Goal: Information Seeking & Learning: Learn about a topic

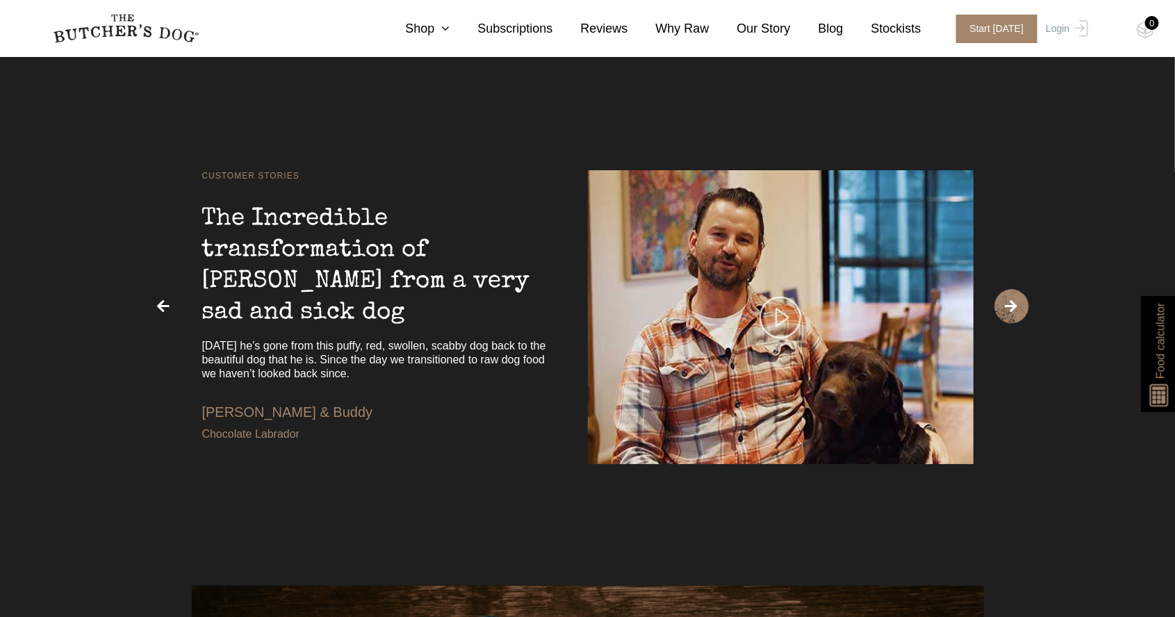
scroll to position [2993, 0]
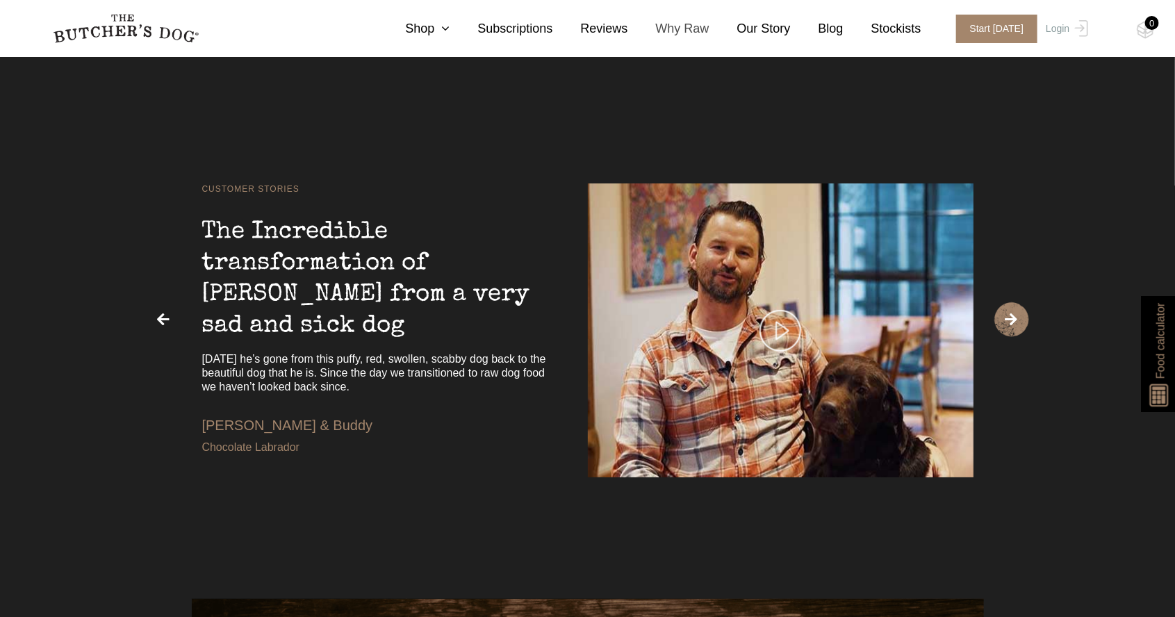
click at [688, 35] on link "Why Raw" at bounding box center [668, 28] width 81 height 19
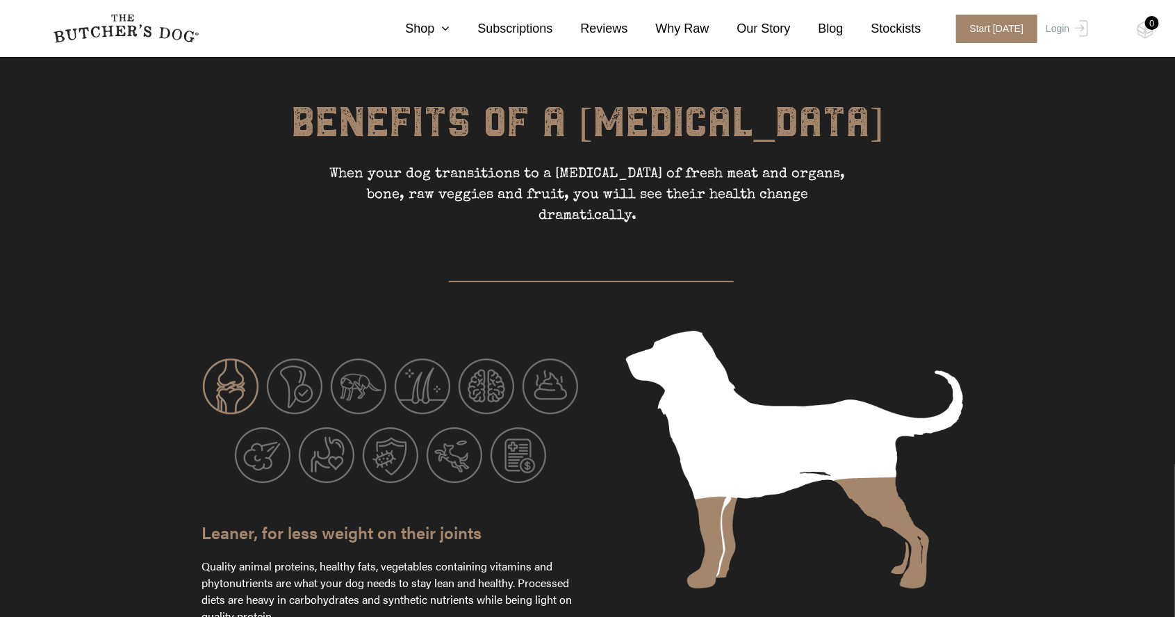
scroll to position [2008, 0]
click at [297, 359] on img at bounding box center [295, 387] width 56 height 56
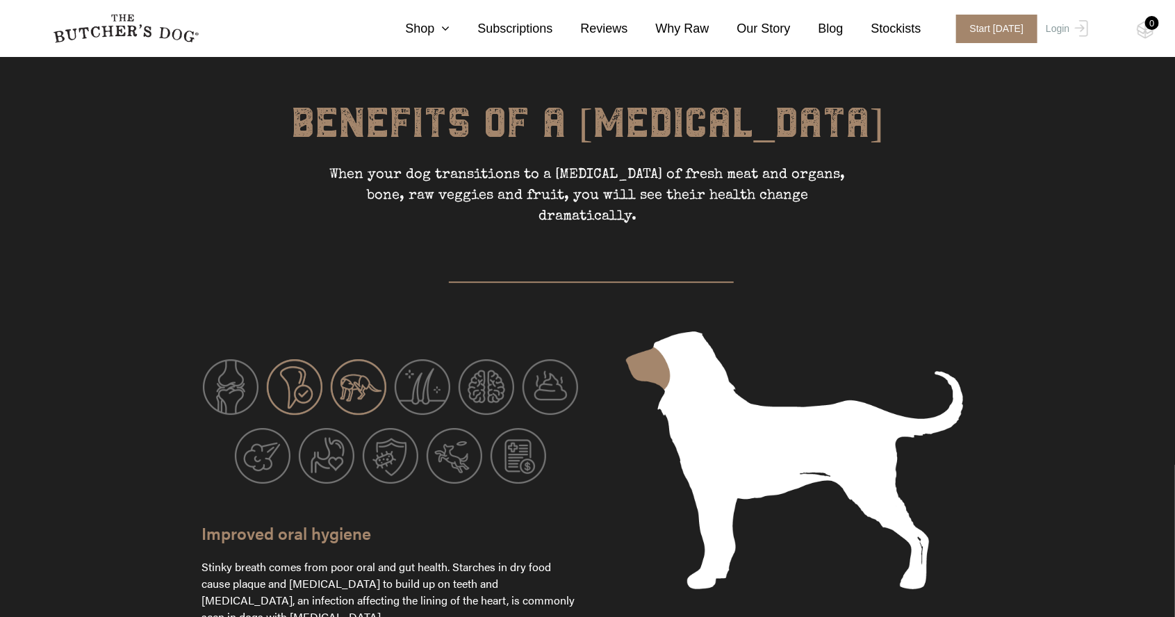
click at [343, 359] on img at bounding box center [359, 387] width 56 height 56
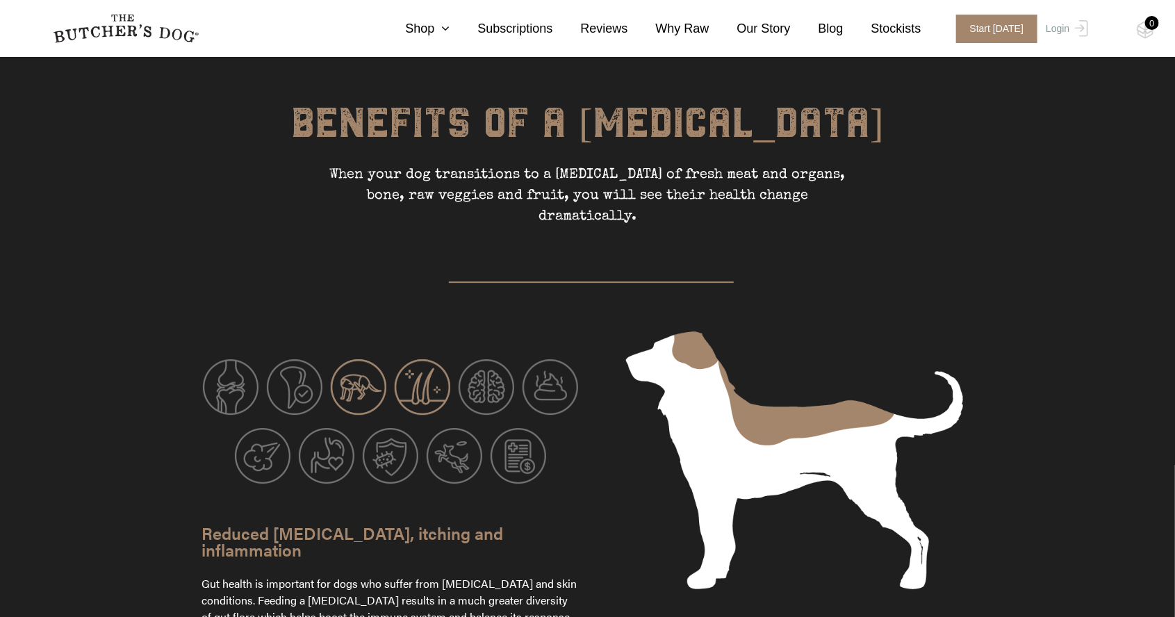
click at [403, 359] on img at bounding box center [423, 387] width 56 height 56
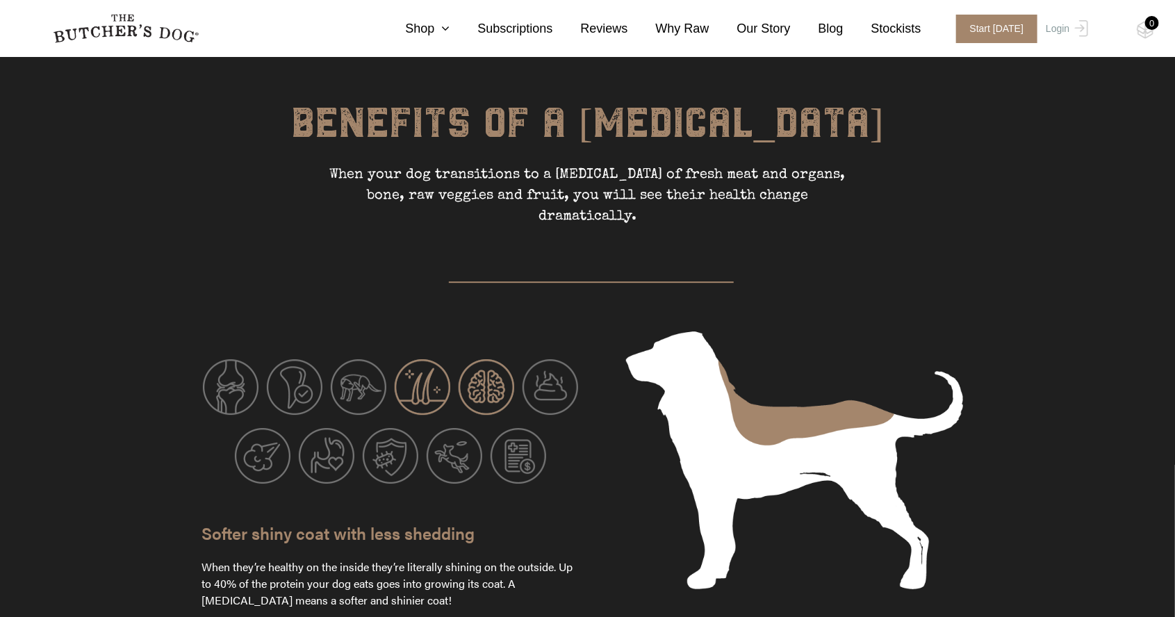
click at [460, 359] on img at bounding box center [487, 387] width 56 height 56
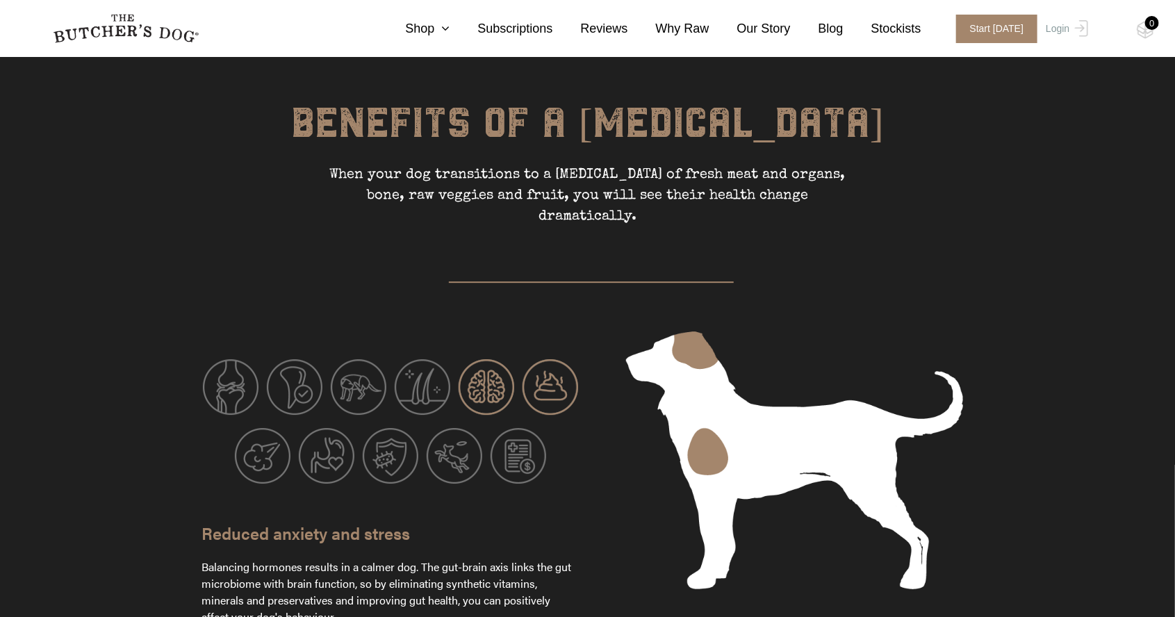
click at [534, 359] on img at bounding box center [551, 387] width 56 height 56
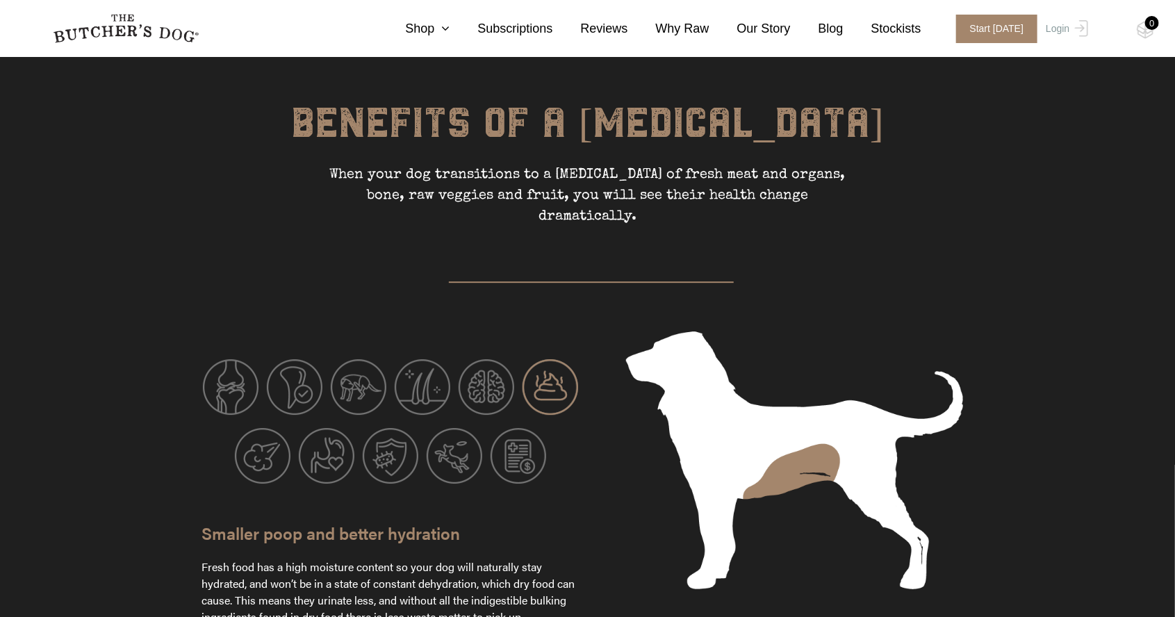
scroll to position [2025, 0]
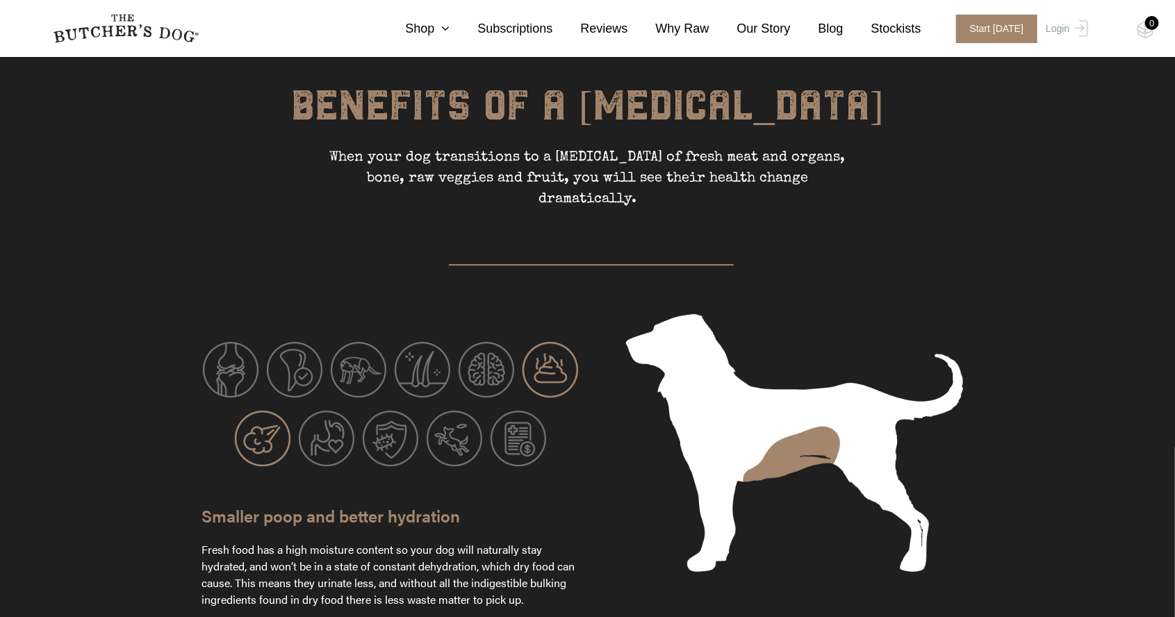
click at [264, 411] on img at bounding box center [263, 439] width 56 height 56
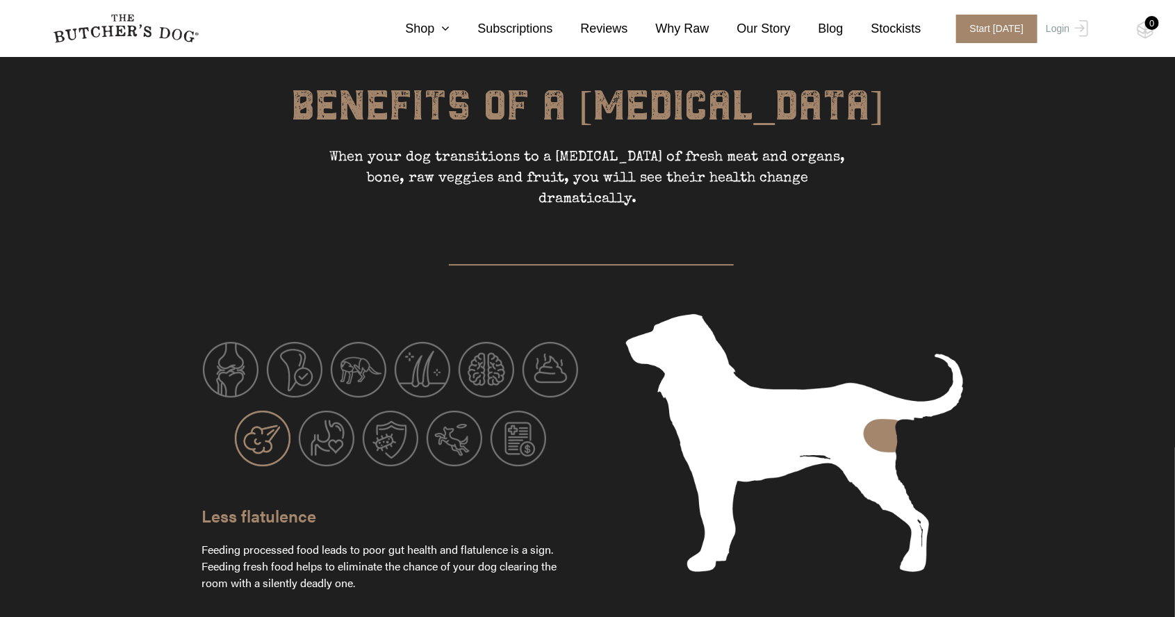
click at [329, 411] on img at bounding box center [327, 439] width 56 height 56
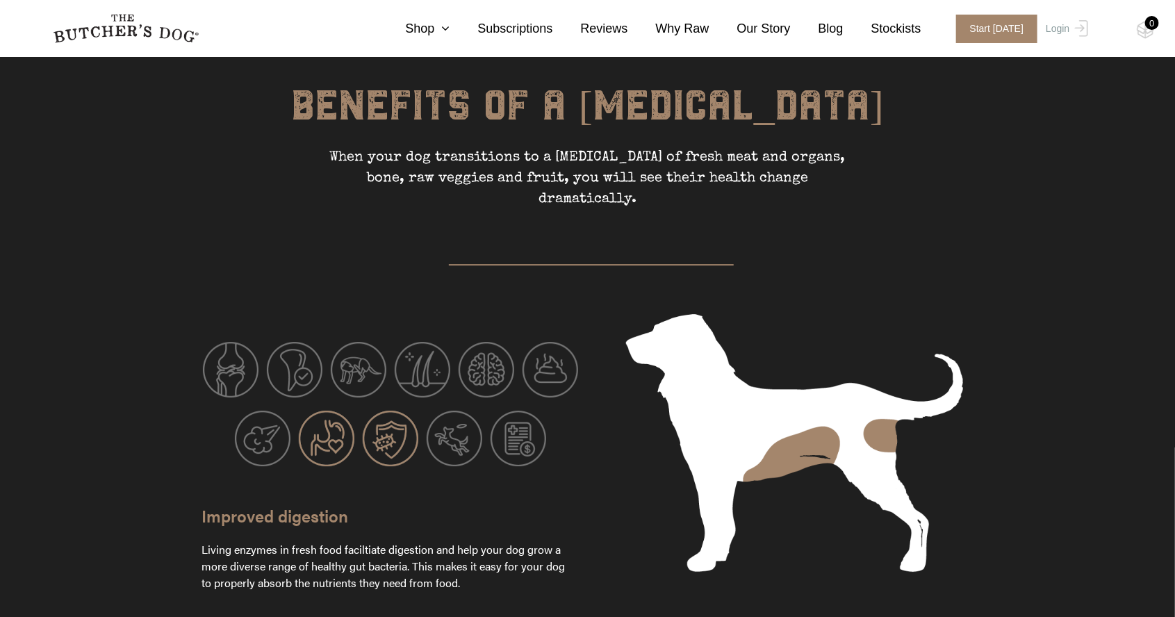
click at [385, 420] on img at bounding box center [391, 439] width 56 height 56
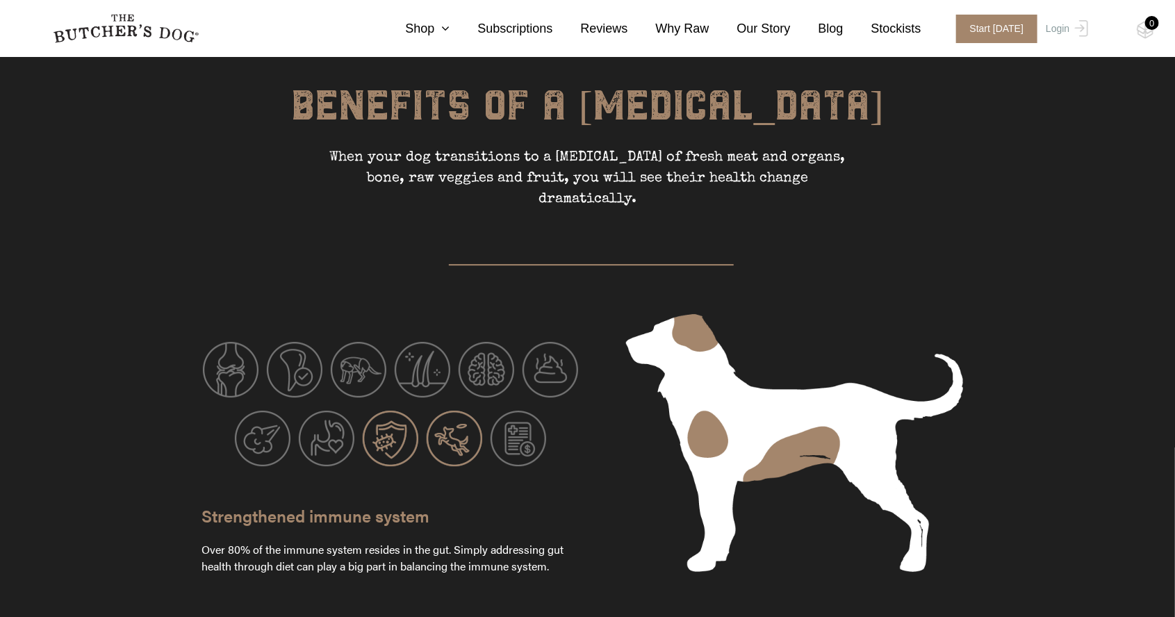
click at [445, 411] on img at bounding box center [455, 439] width 56 height 56
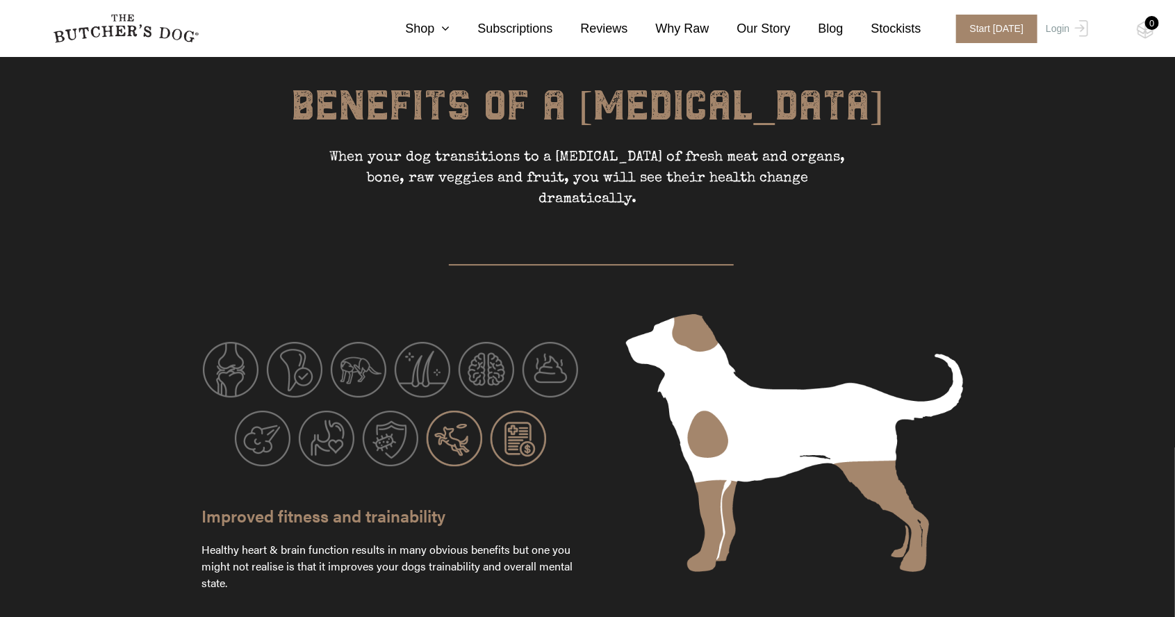
click at [506, 411] on img at bounding box center [519, 439] width 56 height 56
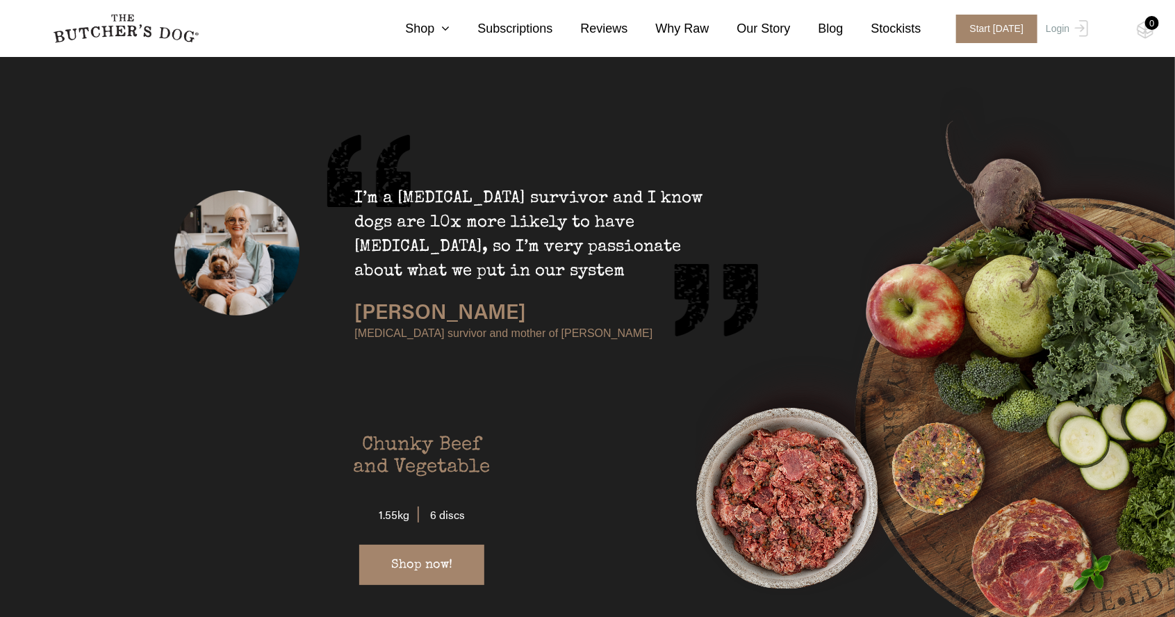
scroll to position [2578, 0]
